Goal: Information Seeking & Learning: Learn about a topic

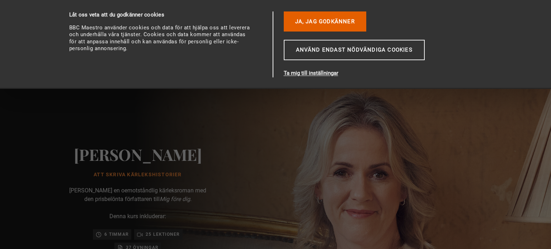
click at [501, 46] on div "Samtycke Detaljer [#IABV2INSTÄLLNINGAR#] Om Låt oss veta att du godkänner cooki…" at bounding box center [275, 44] width 452 height 89
click at [329, 22] on font "Ja, jag godkänner" at bounding box center [325, 21] width 60 height 6
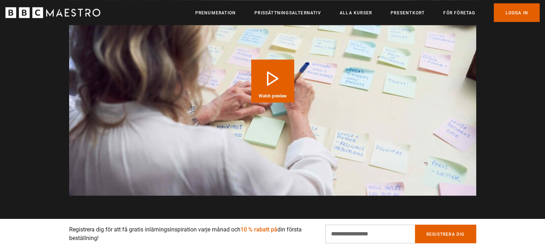
scroll to position [789, 0]
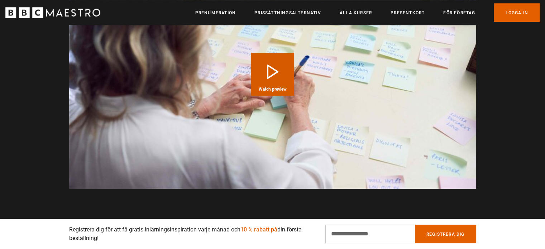
click at [276, 63] on button "Play Course overview for Writing Love Stories with Jojo Moyes Watch preview" at bounding box center [272, 74] width 43 height 43
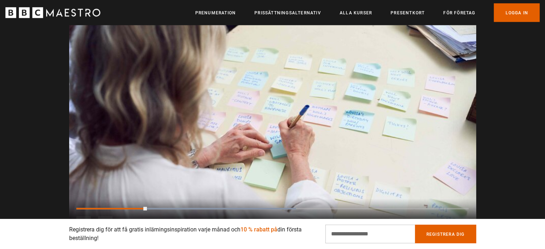
scroll to position [0, 376]
click at [82, 216] on span "Video Player" at bounding box center [83, 223] width 14 height 14
click at [352, 13] on font "Alla kurser" at bounding box center [356, 12] width 32 height 5
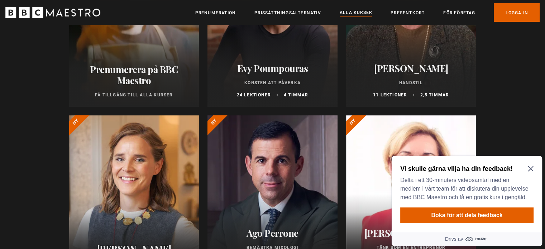
click at [528, 166] on icon "Stäng labyrintprompten" at bounding box center [531, 169] width 6 height 6
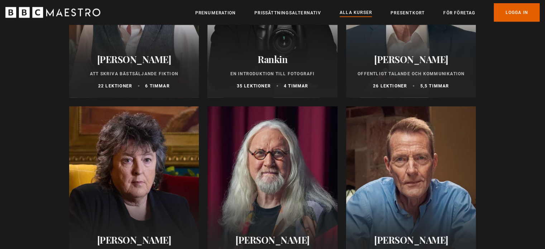
scroll to position [1685, 0]
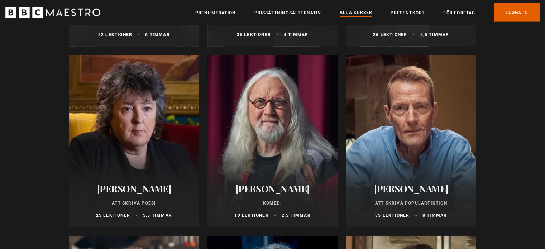
click at [412, 205] on font "Att skriva populärfiktion" at bounding box center [411, 203] width 72 height 5
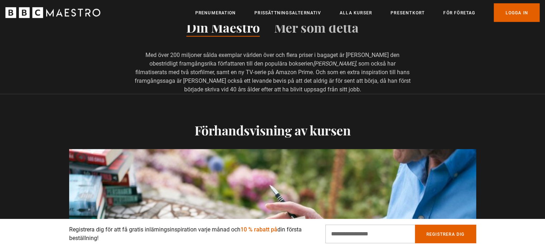
scroll to position [717, 0]
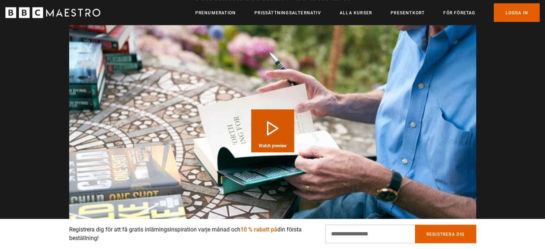
click at [277, 123] on button "Play Course overview for Writing Popular Fiction with [PERSON_NAME] Watch previ…" at bounding box center [272, 130] width 43 height 43
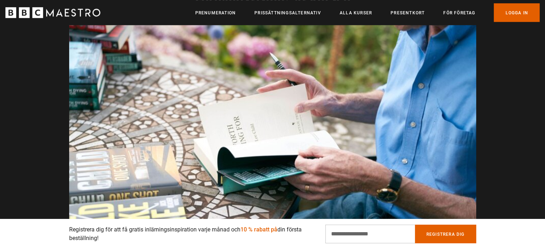
scroll to position [0, 281]
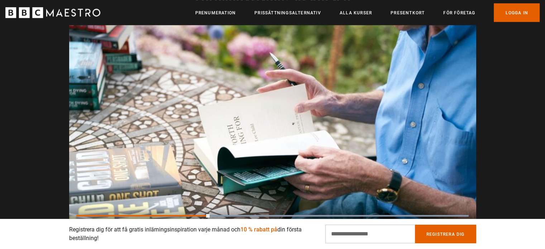
click at [83, 207] on div "10s Skip Back 10 seconds Pause 10s Skip Forward 10 seconds Loaded : 99.96% 0:03…" at bounding box center [272, 226] width 407 height 40
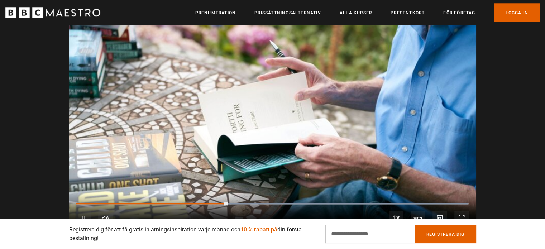
scroll to position [0, 376]
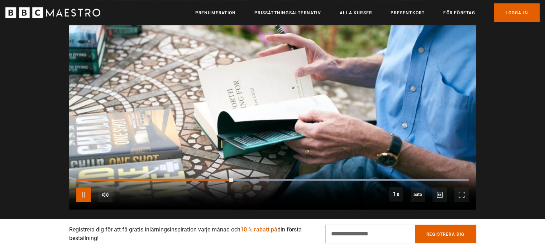
click at [84, 188] on span "Video Player" at bounding box center [83, 195] width 14 height 14
